Goal: Task Accomplishment & Management: Manage account settings

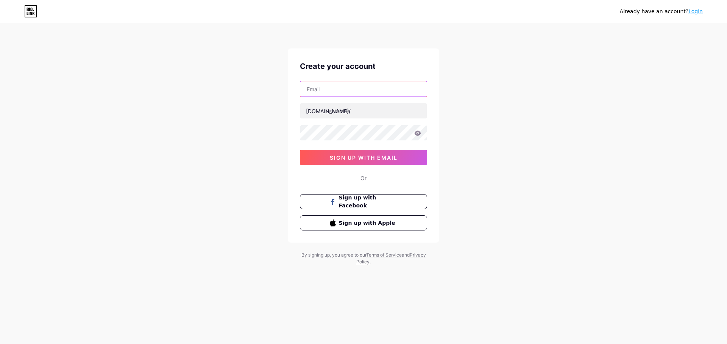
click at [371, 89] on input "text" at bounding box center [363, 88] width 126 height 15
click at [323, 89] on input "jz" at bounding box center [363, 88] width 126 height 15
paste input ".[EMAIL_ADDRESS][DOMAIN_NAME]"
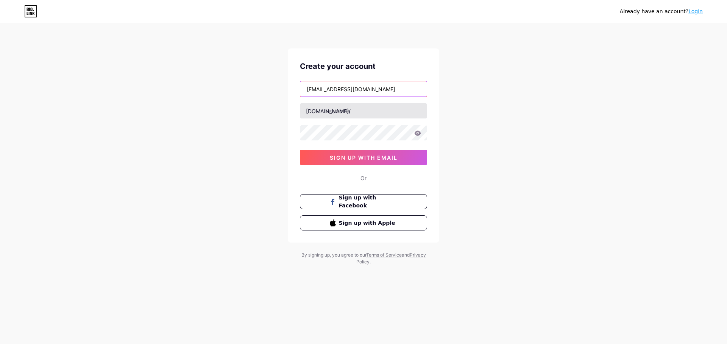
type input "[EMAIL_ADDRESS][DOMAIN_NAME]"
click at [347, 111] on input "text" at bounding box center [363, 110] width 126 height 15
type input "jzappliance"
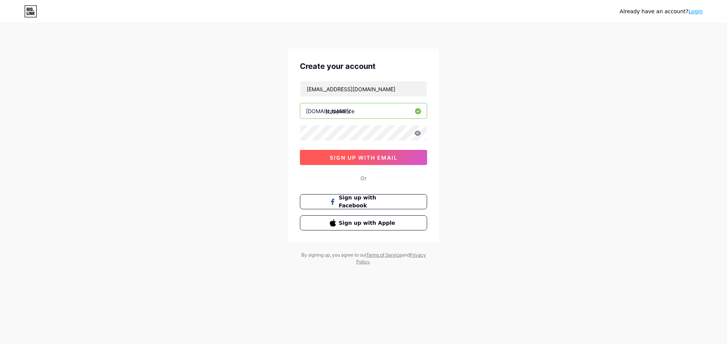
click at [396, 160] on span "sign up with email" at bounding box center [364, 157] width 68 height 6
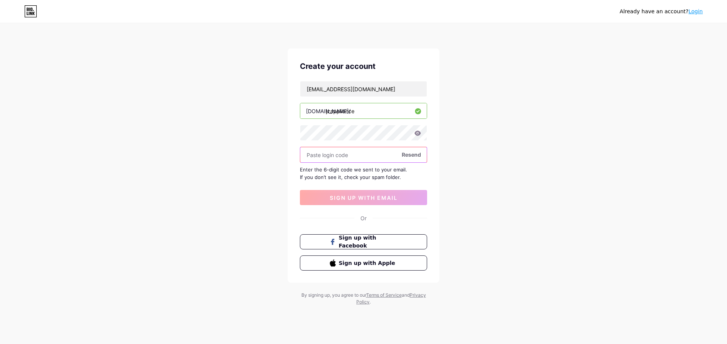
paste input "650049"
type input "650049"
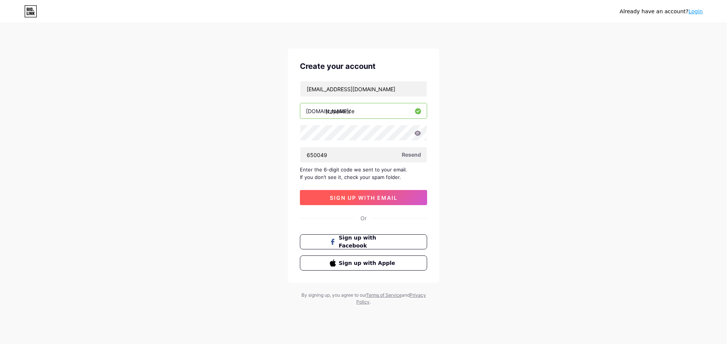
click at [368, 201] on span "sign up with email" at bounding box center [364, 198] width 68 height 6
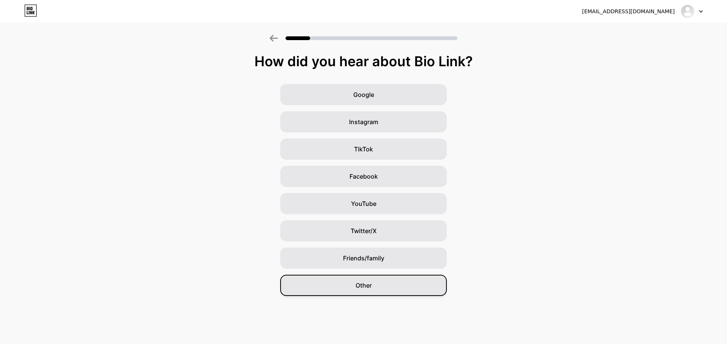
click at [367, 287] on span "Other" at bounding box center [364, 285] width 16 height 9
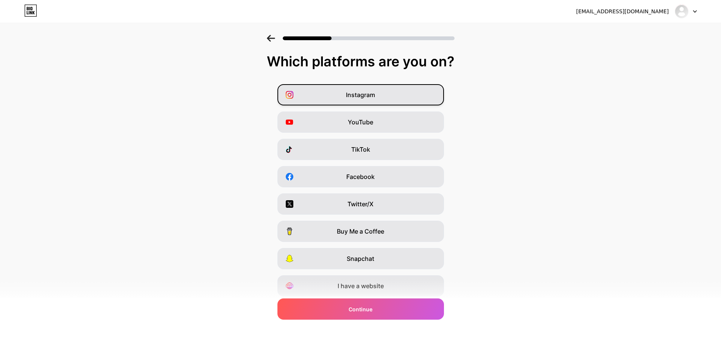
click at [368, 103] on div "Instagram" at bounding box center [361, 94] width 167 height 21
click at [368, 126] on span "YouTube" at bounding box center [360, 121] width 25 height 9
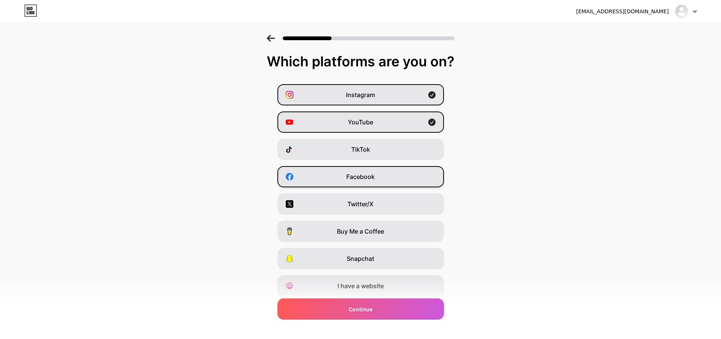
click at [371, 183] on div "Facebook" at bounding box center [361, 176] width 167 height 21
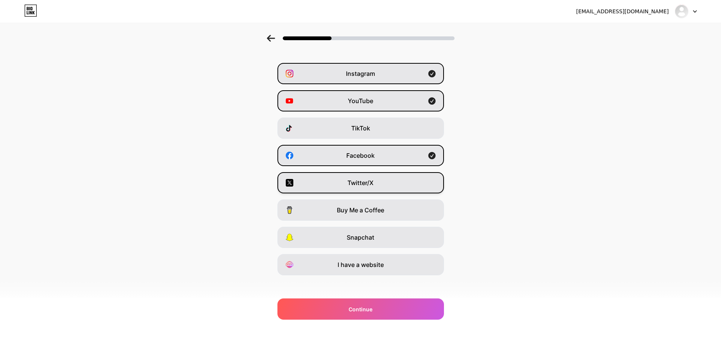
scroll to position [26, 0]
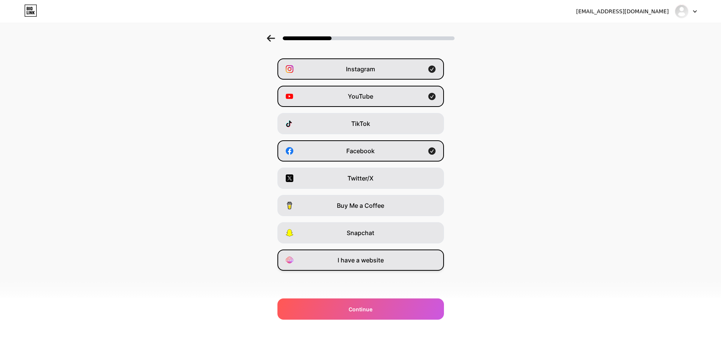
click at [387, 261] on div "I have a website" at bounding box center [361, 259] width 167 height 21
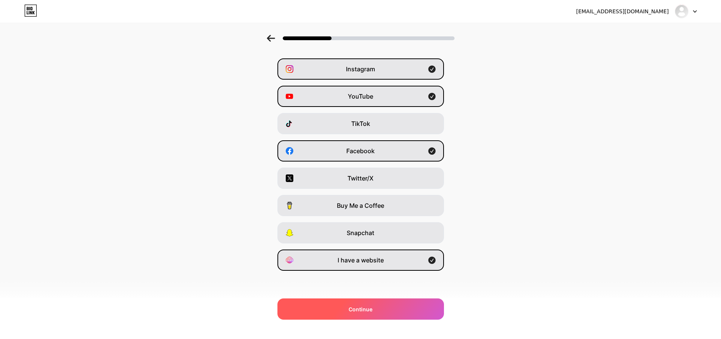
click at [396, 308] on div "Continue" at bounding box center [361, 308] width 167 height 21
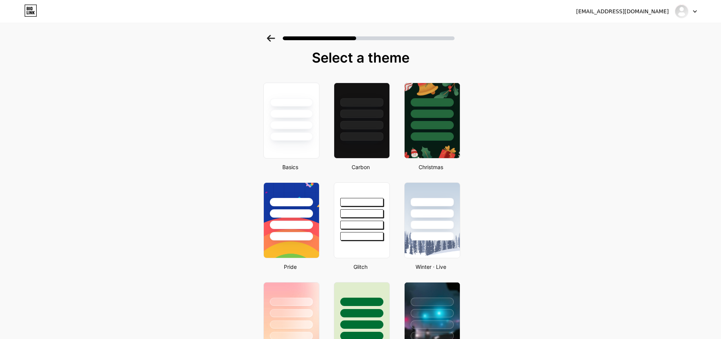
scroll to position [0, 0]
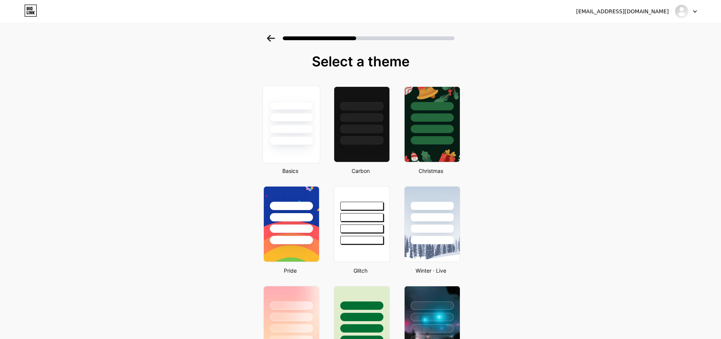
click at [304, 110] on div at bounding box center [291, 115] width 57 height 59
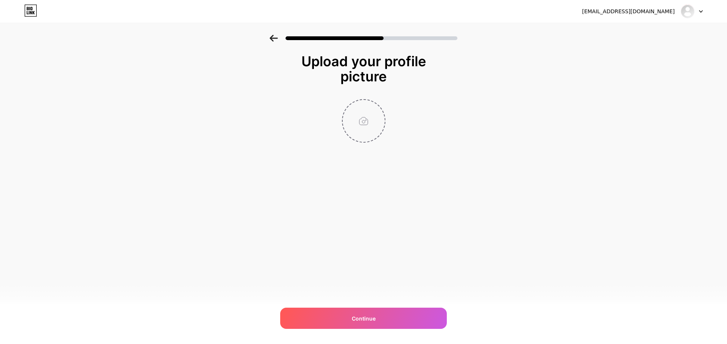
click at [358, 120] on input "file" at bounding box center [364, 121] width 42 height 42
type input "C:\fakepath\LogoCompleto.png"
click at [366, 124] on img at bounding box center [364, 121] width 44 height 44
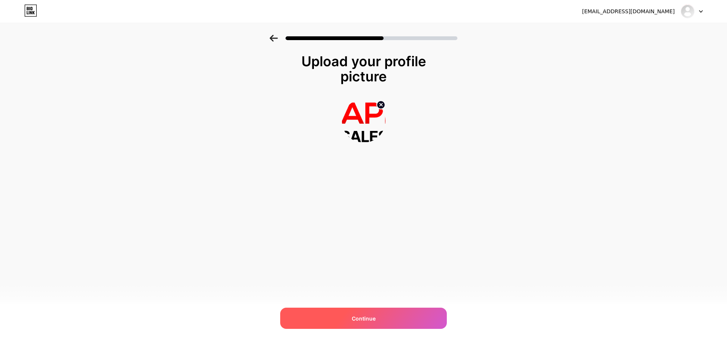
click at [375, 321] on span "Continue" at bounding box center [364, 319] width 24 height 8
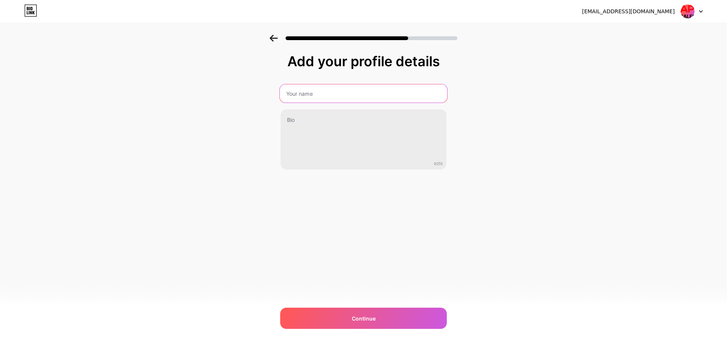
click at [381, 97] on input "text" at bounding box center [363, 93] width 167 height 18
type input "Jz´s Appliance"
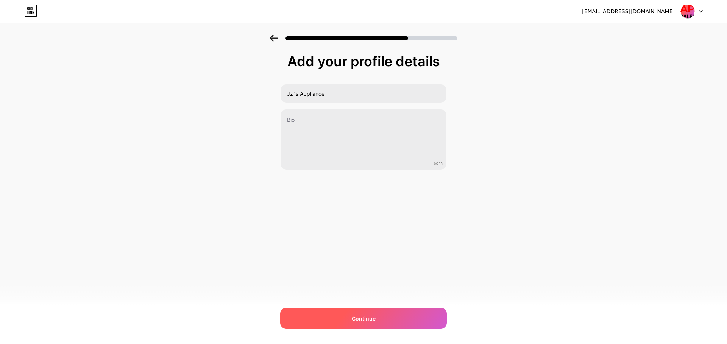
click at [343, 321] on div "Continue" at bounding box center [363, 318] width 167 height 21
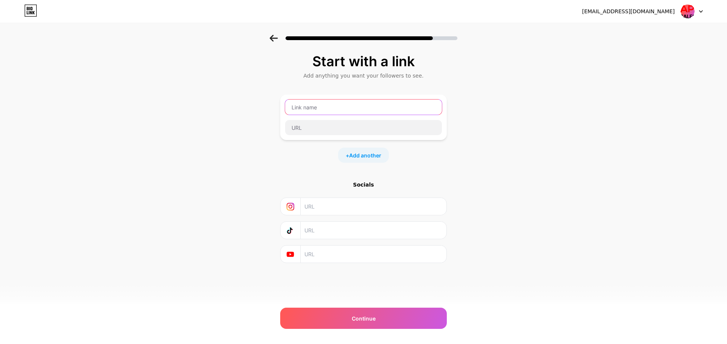
click at [349, 109] on input "text" at bounding box center [363, 107] width 157 height 15
type input "New Product"
click at [305, 130] on input "text" at bounding box center [363, 127] width 157 height 15
paste input "[URL][DOMAIN_NAME]"
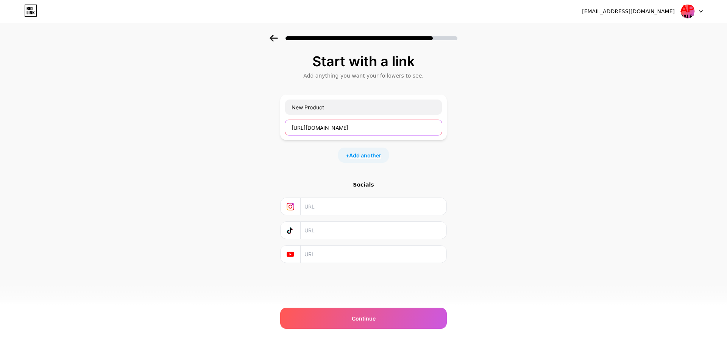
type input "[URL][DOMAIN_NAME]"
click at [364, 155] on span "Add another" at bounding box center [365, 155] width 32 height 8
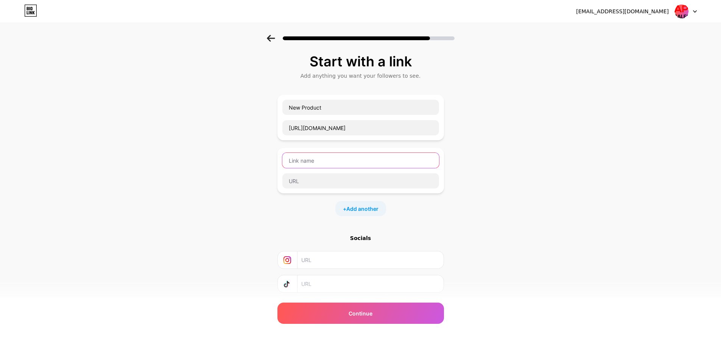
click at [348, 161] on input "text" at bounding box center [360, 160] width 157 height 15
type input "Used Product"
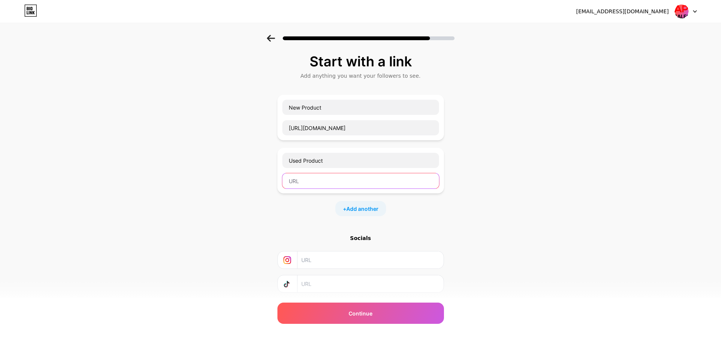
click at [331, 181] on input "text" at bounding box center [360, 180] width 157 height 15
paste input "[URL][DOMAIN_NAME]"
type input "[URL][DOMAIN_NAME]"
click at [371, 205] on span "Add another" at bounding box center [362, 208] width 32 height 8
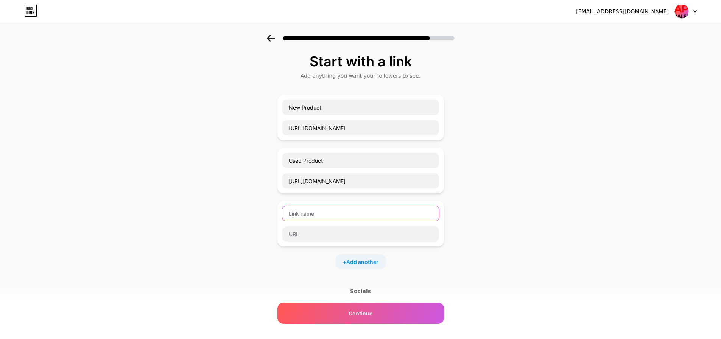
click at [356, 219] on input "text" at bounding box center [360, 213] width 157 height 15
type input "Facebook"
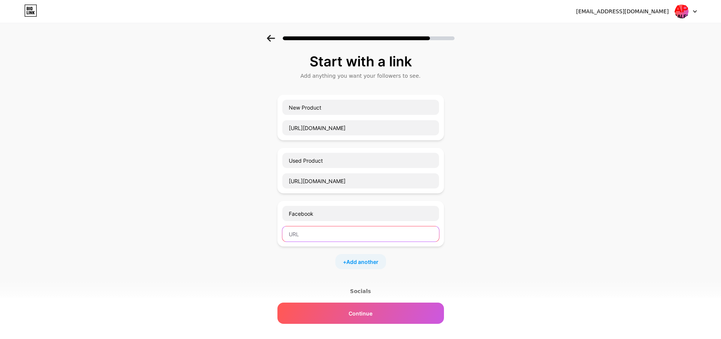
click at [355, 228] on input "text" at bounding box center [360, 233] width 157 height 15
paste input "[URL][DOMAIN_NAME]"
type input "[URL][DOMAIN_NAME]"
click at [355, 265] on div "+ Add another" at bounding box center [361, 261] width 51 height 15
click at [329, 261] on input "text" at bounding box center [360, 266] width 157 height 15
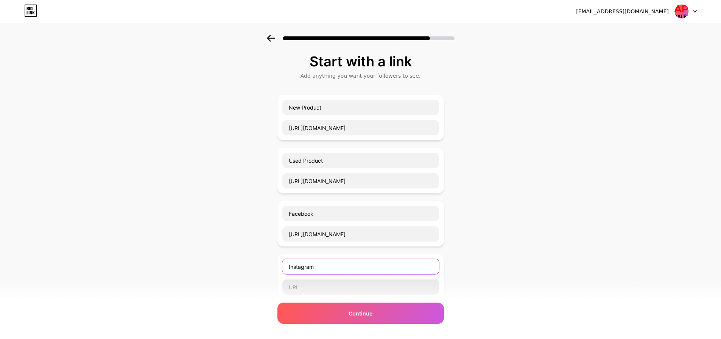
type input "Instagram"
click at [314, 293] on input "text" at bounding box center [360, 286] width 157 height 15
paste input "[URL][DOMAIN_NAME][DOMAIN_NAME]"
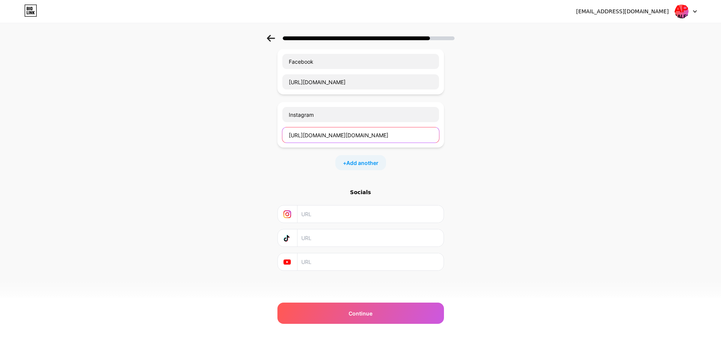
type input "[URL][DOMAIN_NAME][DOMAIN_NAME]"
click at [329, 214] on input "text" at bounding box center [369, 213] width 137 height 17
paste input "[URL][DOMAIN_NAME][DOMAIN_NAME]"
type input "[URL][DOMAIN_NAME][DOMAIN_NAME]"
click at [300, 156] on div "+ Add another" at bounding box center [361, 162] width 167 height 15
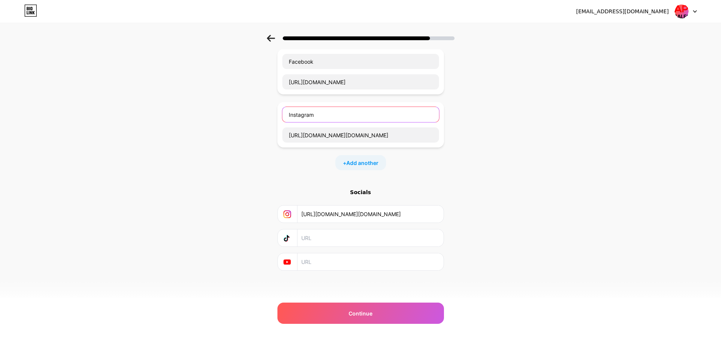
click at [319, 114] on input "Instagram" at bounding box center [360, 114] width 157 height 15
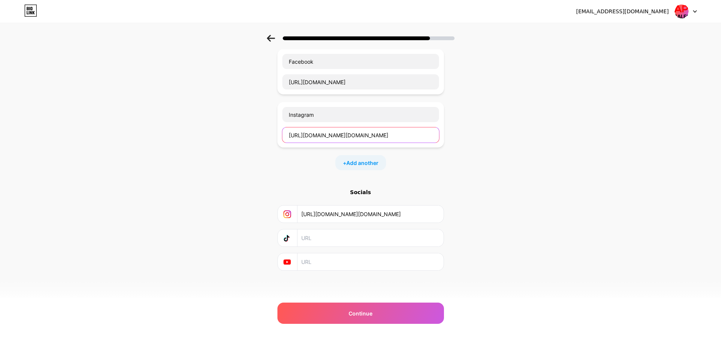
click at [362, 131] on input "[URL][DOMAIN_NAME][DOMAIN_NAME]" at bounding box center [360, 134] width 157 height 15
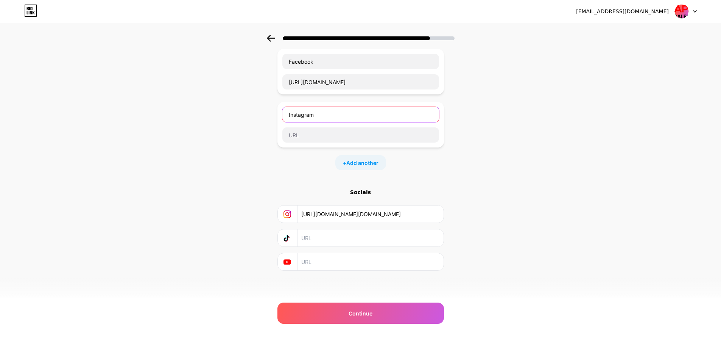
click at [365, 107] on input "Instagram" at bounding box center [360, 114] width 157 height 15
click at [327, 264] on input "text" at bounding box center [369, 261] width 137 height 17
paste input "[URL][DOMAIN_NAME]"
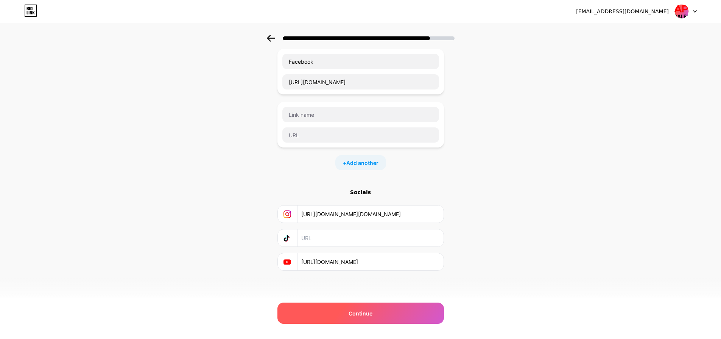
scroll to position [0, 30]
type input "[URL][DOMAIN_NAME]"
click at [359, 311] on span "Continue" at bounding box center [361, 313] width 24 height 8
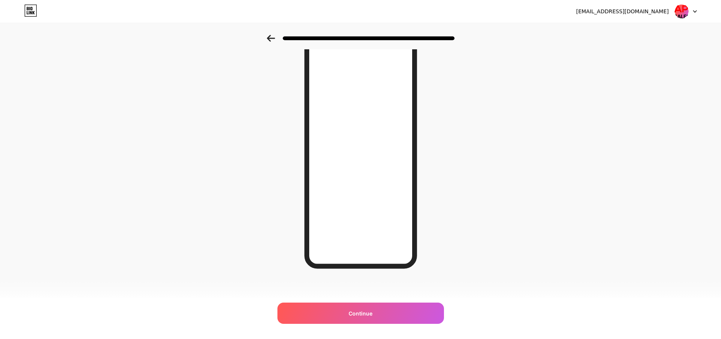
scroll to position [42, 0]
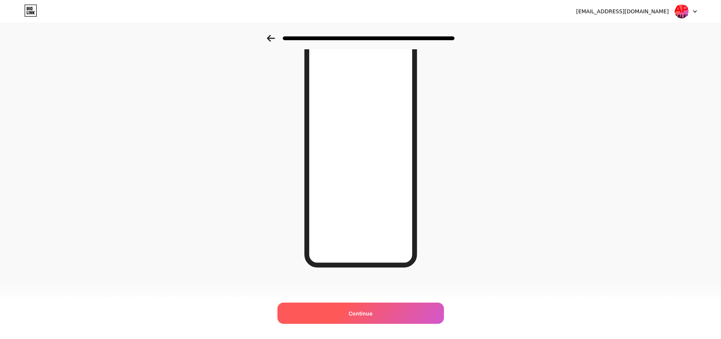
click at [382, 308] on div "Continue" at bounding box center [361, 312] width 167 height 21
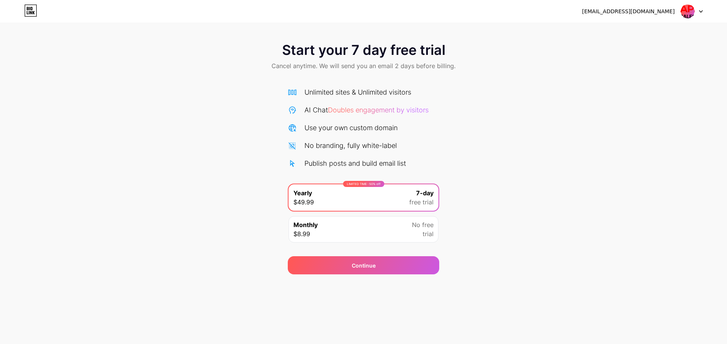
click at [698, 12] on div at bounding box center [692, 12] width 22 height 14
click at [474, 22] on div "[EMAIL_ADDRESS][DOMAIN_NAME] Logout" at bounding box center [363, 11] width 727 height 23
click at [33, 8] on icon at bounding box center [30, 11] width 13 height 12
click at [673, 10] on div "[EMAIL_ADDRESS][DOMAIN_NAME]" at bounding box center [628, 12] width 93 height 8
click at [687, 12] on img at bounding box center [687, 11] width 14 height 14
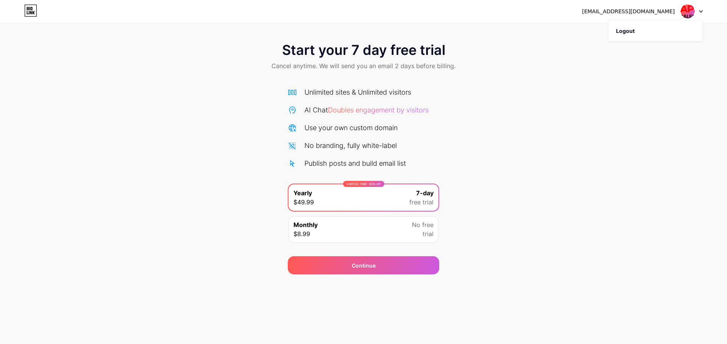
click at [351, 85] on div "Unlimited sites & Unlimited visitors AI Chat Doubles engagement by visitors Use…" at bounding box center [363, 164] width 151 height 168
click at [350, 230] on div "Monthly $8.99 No free trial" at bounding box center [364, 229] width 150 height 27
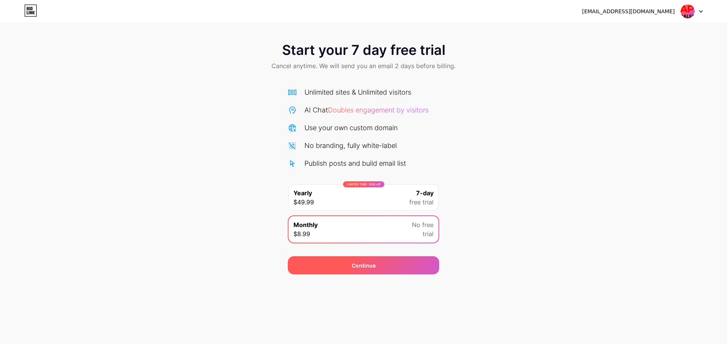
click at [370, 267] on div "Continue" at bounding box center [364, 266] width 24 height 8
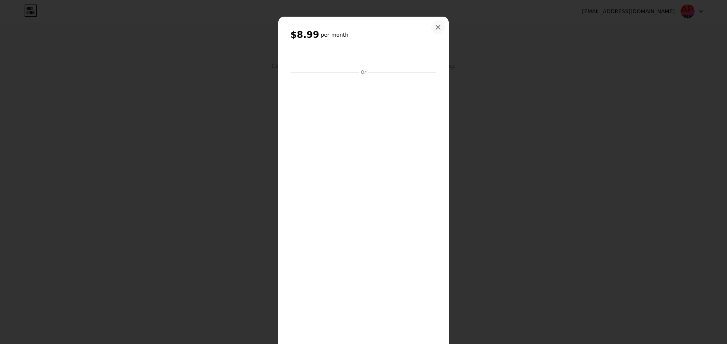
click at [436, 27] on icon at bounding box center [438, 27] width 4 height 4
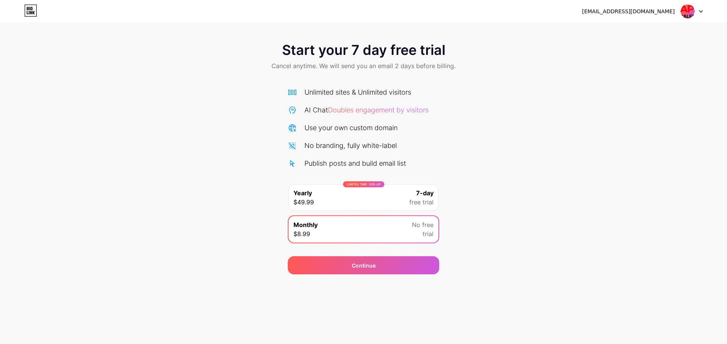
click at [36, 14] on icon at bounding box center [30, 11] width 13 height 12
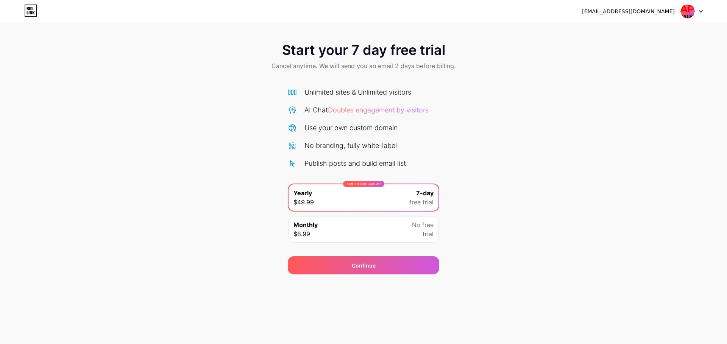
click at [697, 14] on div at bounding box center [692, 12] width 22 height 14
click at [626, 29] on li "Logout" at bounding box center [656, 31] width 94 height 20
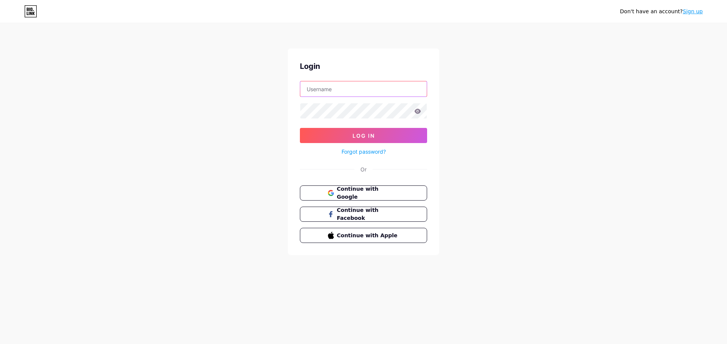
type input "[EMAIL_ADDRESS][DOMAIN_NAME]"
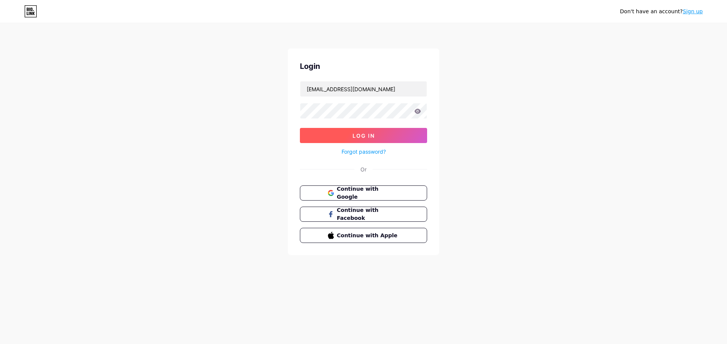
click at [374, 137] on span "Log In" at bounding box center [364, 136] width 22 height 6
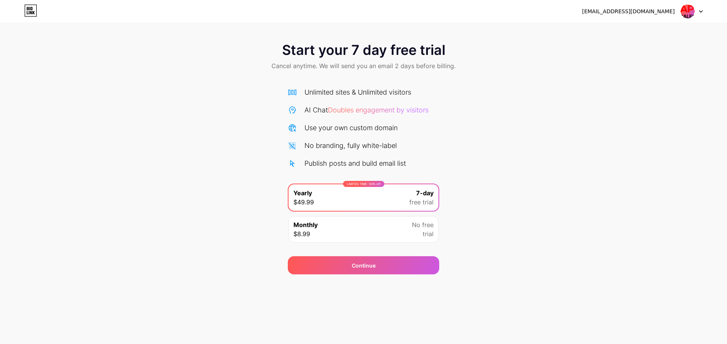
click at [27, 9] on icon at bounding box center [28, 8] width 2 height 3
click at [695, 12] on div at bounding box center [692, 12] width 22 height 14
click at [404, 118] on div "Unlimited sites & Unlimited visitors AI Chat Doubles engagement by visitors Use…" at bounding box center [363, 127] width 151 height 81
click at [32, 12] on icon at bounding box center [30, 11] width 13 height 12
click at [336, 103] on div "Unlimited sites & Unlimited visitors AI Chat Doubles engagement by visitors Use…" at bounding box center [363, 127] width 151 height 81
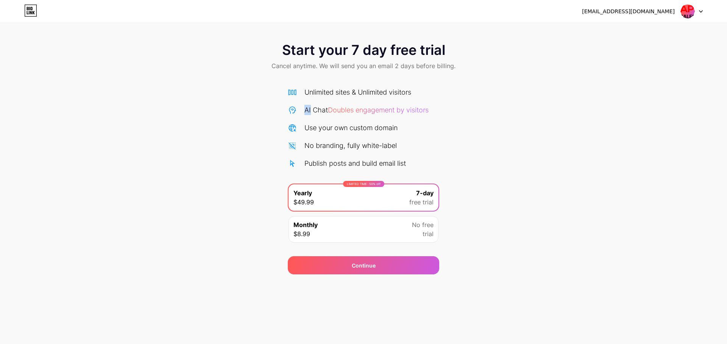
click at [336, 103] on div "Unlimited sites & Unlimited visitors AI Chat Doubles engagement by visitors Use…" at bounding box center [363, 127] width 151 height 81
click at [685, 15] on img at bounding box center [687, 11] width 14 height 14
click at [510, 37] on div "Start your 7 day free trial Cancel anytime. We will send you an email 2 days be…" at bounding box center [363, 57] width 727 height 45
click at [34, 8] on icon at bounding box center [30, 11] width 13 height 12
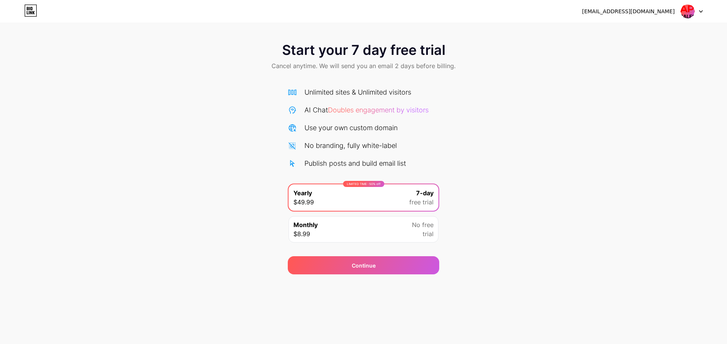
click at [670, 5] on div "[EMAIL_ADDRESS][DOMAIN_NAME]" at bounding box center [642, 12] width 121 height 14
click at [670, 8] on div "[EMAIL_ADDRESS][DOMAIN_NAME]" at bounding box center [628, 12] width 93 height 8
drag, startPoint x: 676, startPoint y: 9, endPoint x: 680, endPoint y: 10, distance: 4.2
click at [676, 9] on div "[EMAIL_ADDRESS][DOMAIN_NAME]" at bounding box center [642, 12] width 121 height 14
click at [702, 14] on div at bounding box center [692, 12] width 22 height 14
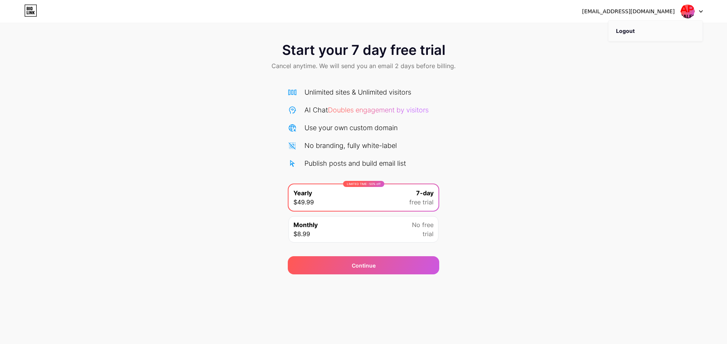
click at [671, 34] on li "Logout" at bounding box center [656, 31] width 94 height 20
click at [659, 32] on div "jz.appliance@gmail.com Logout Link Copied Start your 7 day free trial Cancel an…" at bounding box center [363, 172] width 727 height 344
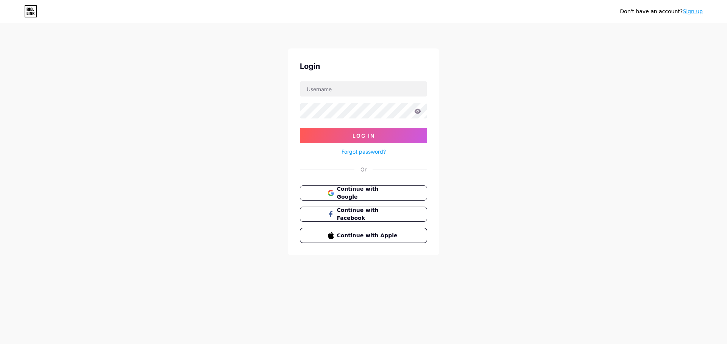
type input "[EMAIL_ADDRESS][DOMAIN_NAME]"
click at [368, 137] on span "Log In" at bounding box center [364, 136] width 22 height 6
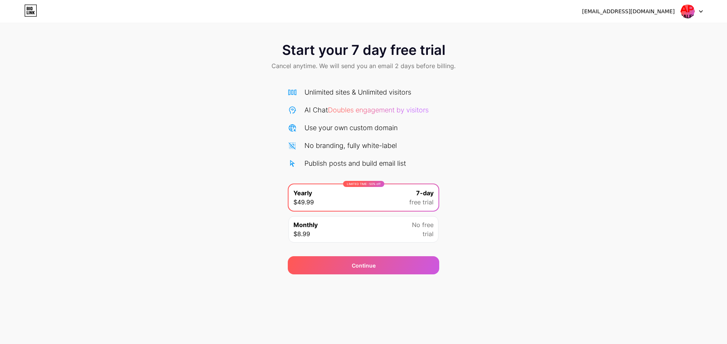
click at [425, 84] on div "Unlimited sites & Unlimited visitors AI Chat Doubles engagement by visitors Use…" at bounding box center [363, 164] width 151 height 168
click at [704, 12] on div "[EMAIL_ADDRESS][DOMAIN_NAME] Logout" at bounding box center [363, 12] width 727 height 14
click at [702, 11] on icon at bounding box center [700, 12] width 3 height 2
click at [630, 32] on li "Logout" at bounding box center [656, 31] width 94 height 20
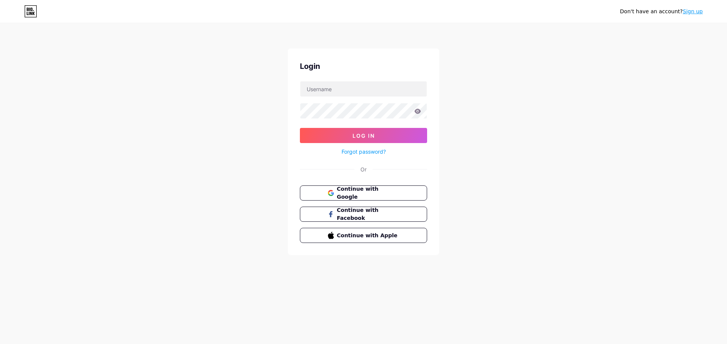
type input "[EMAIL_ADDRESS][DOMAIN_NAME]"
